Goal: Task Accomplishment & Management: Use online tool/utility

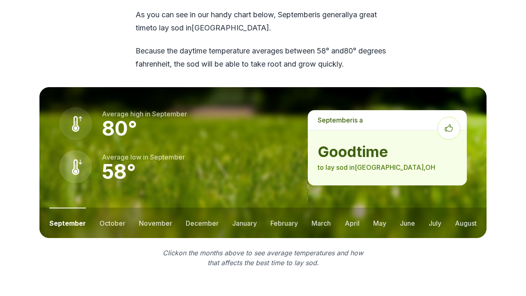
scroll to position [1133, 0]
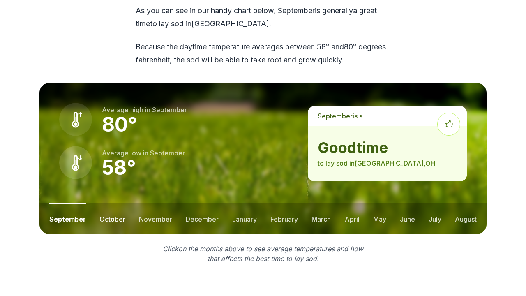
click at [118, 204] on button "october" at bounding box center [112, 219] width 26 height 30
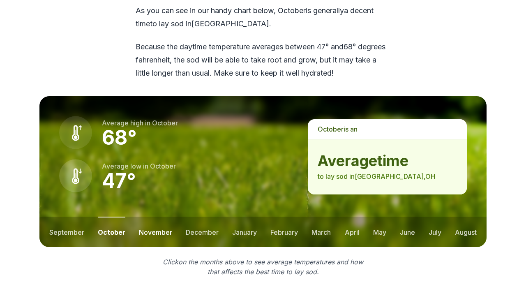
click at [148, 217] on button "november" at bounding box center [155, 232] width 33 height 30
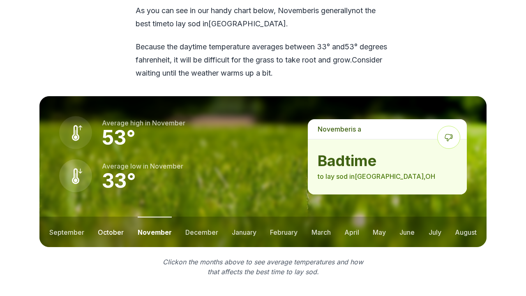
click at [113, 217] on button "october" at bounding box center [111, 232] width 26 height 30
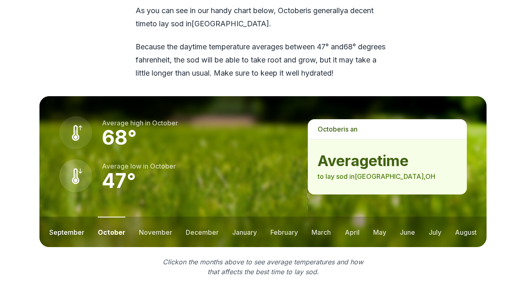
click at [51, 217] on button "september" at bounding box center [66, 232] width 35 height 30
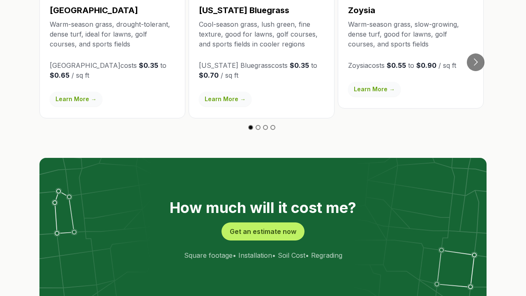
scroll to position [1557, 0]
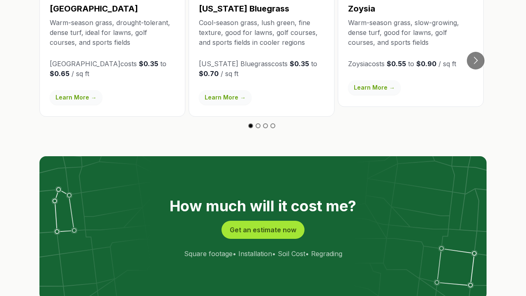
click at [252, 221] on button "Get an estimate now" at bounding box center [263, 230] width 83 height 18
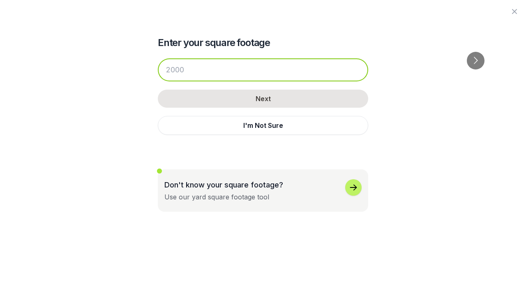
click at [242, 66] on input "number" at bounding box center [263, 69] width 211 height 23
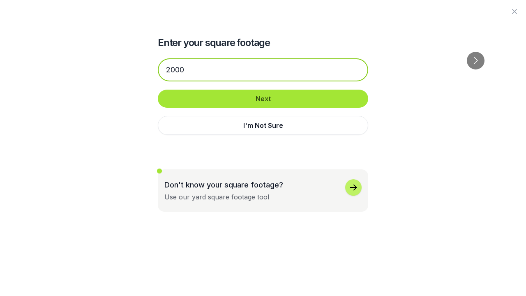
type input "2000"
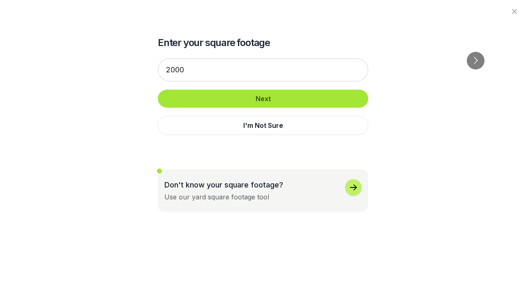
click at [249, 95] on button "Next" at bounding box center [263, 99] width 211 height 18
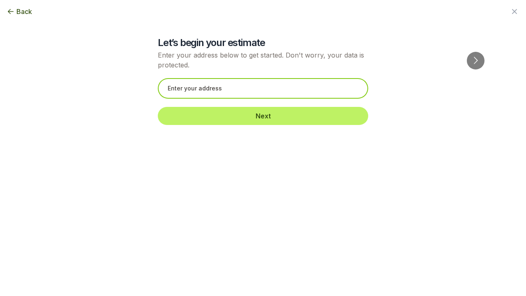
click at [230, 94] on input "text" at bounding box center [263, 88] width 211 height 21
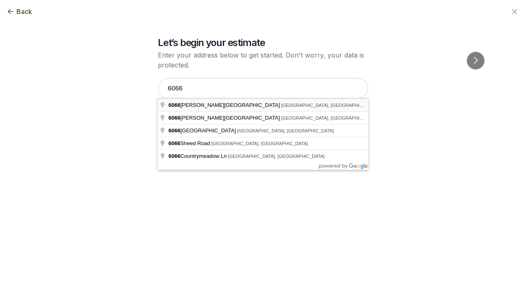
type input "[STREET_ADDRESS][PERSON_NAME]"
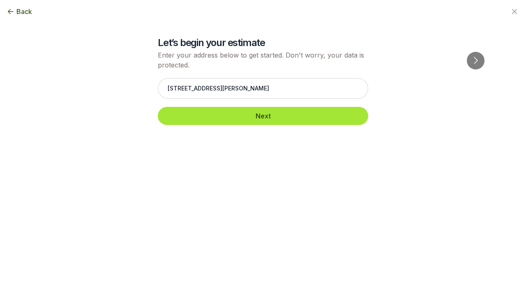
click at [214, 111] on button "Next" at bounding box center [263, 116] width 211 height 18
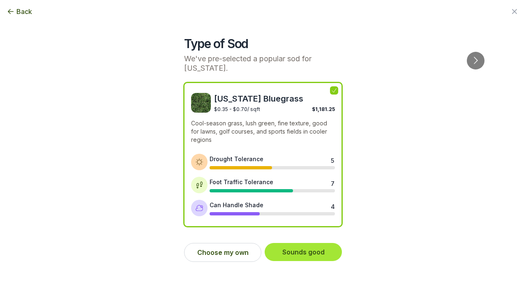
click at [298, 243] on button "Sounds good" at bounding box center [303, 252] width 77 height 18
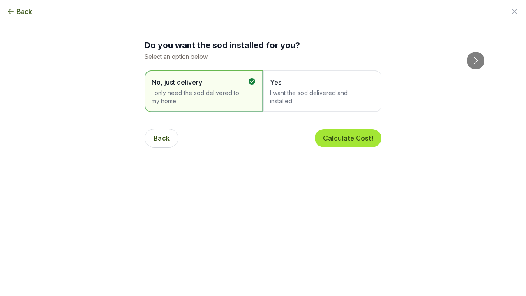
click at [331, 141] on button "Calculate Cost!" at bounding box center [348, 138] width 67 height 18
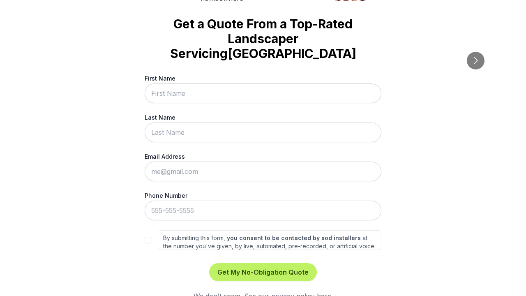
scroll to position [0, 0]
